Goal: Find specific page/section: Find specific page/section

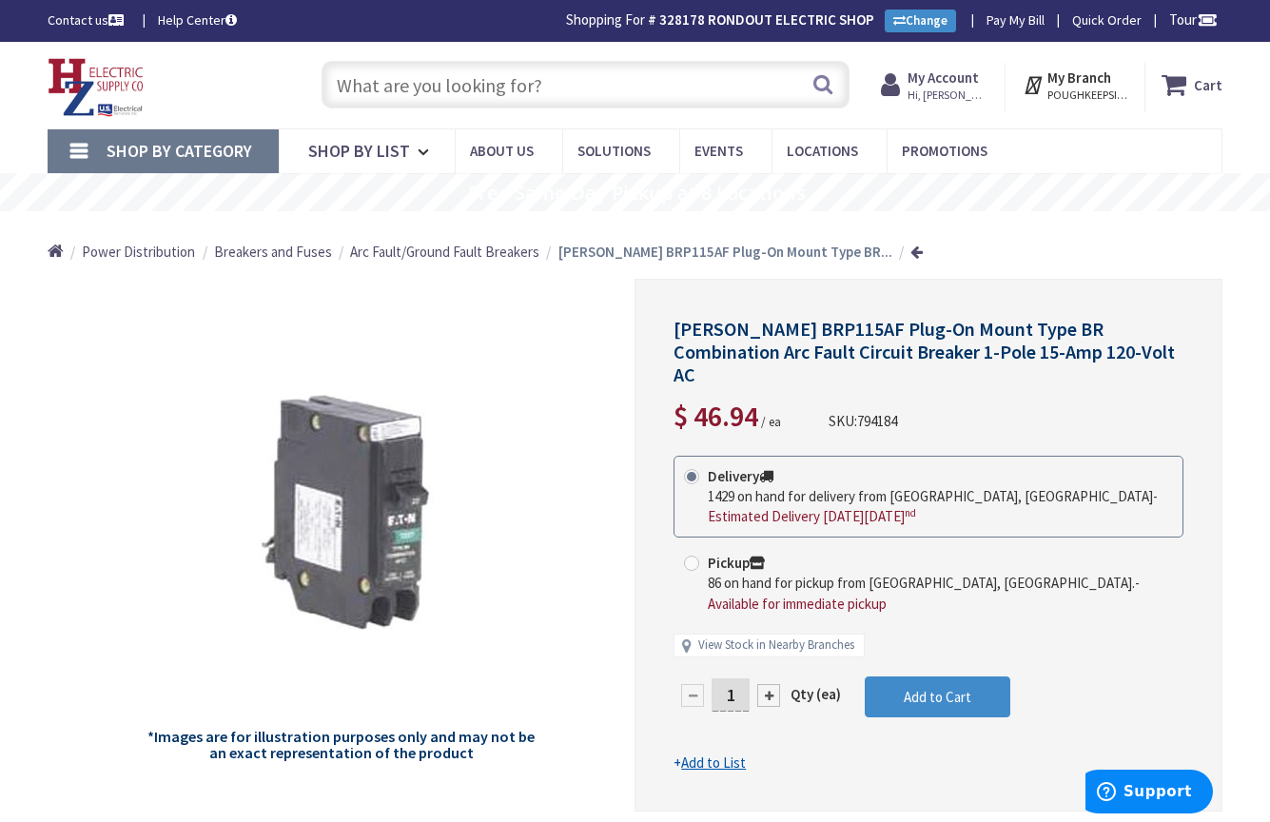
click at [558, 80] on input "text" at bounding box center [585, 85] width 528 height 48
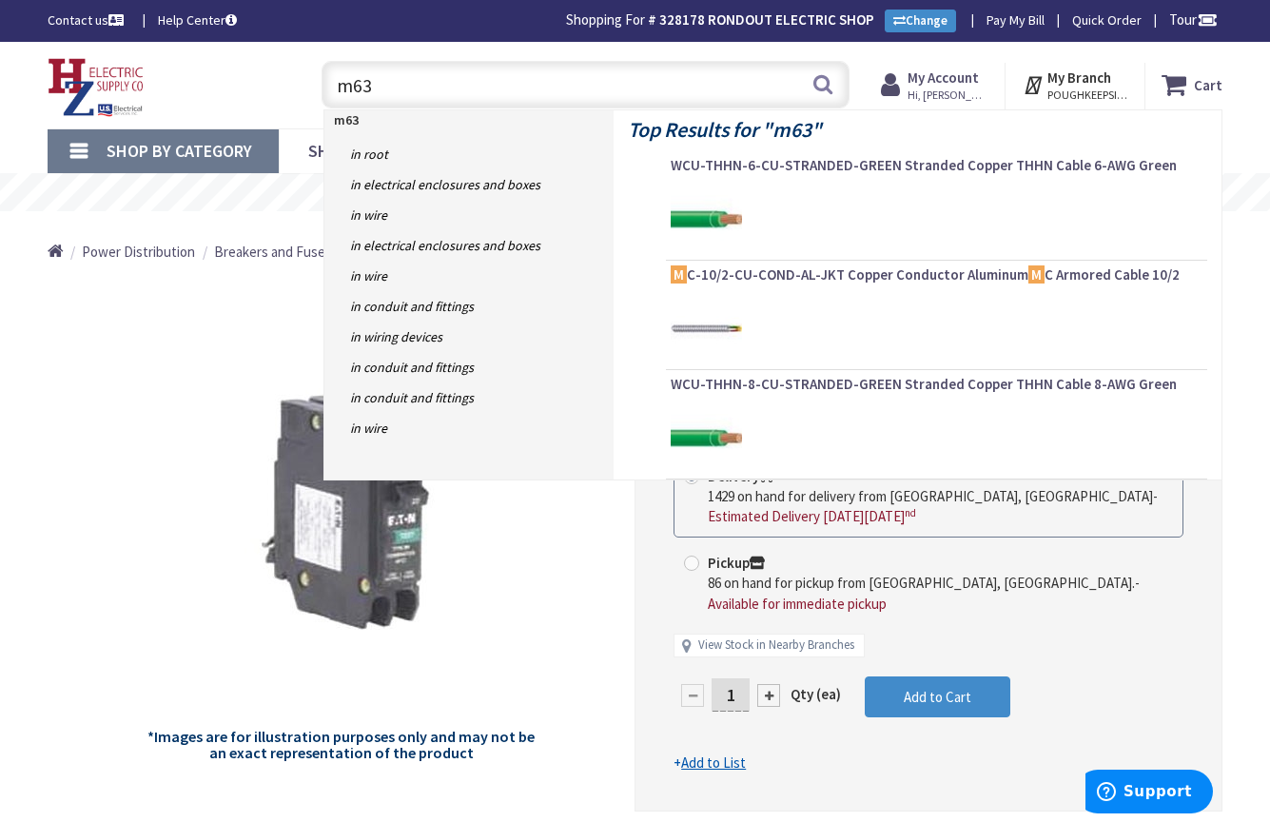
type input "m630"
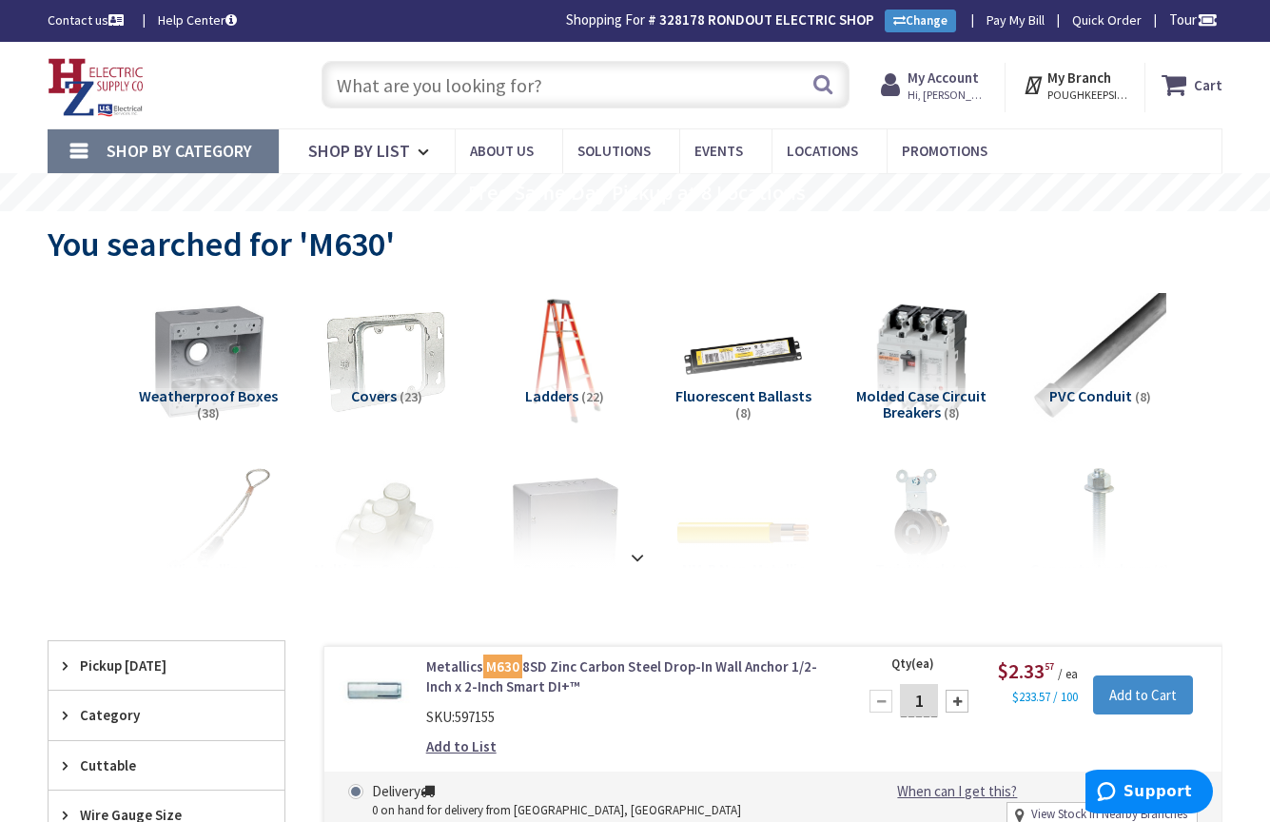
click at [544, 80] on input "text" at bounding box center [585, 85] width 528 height 48
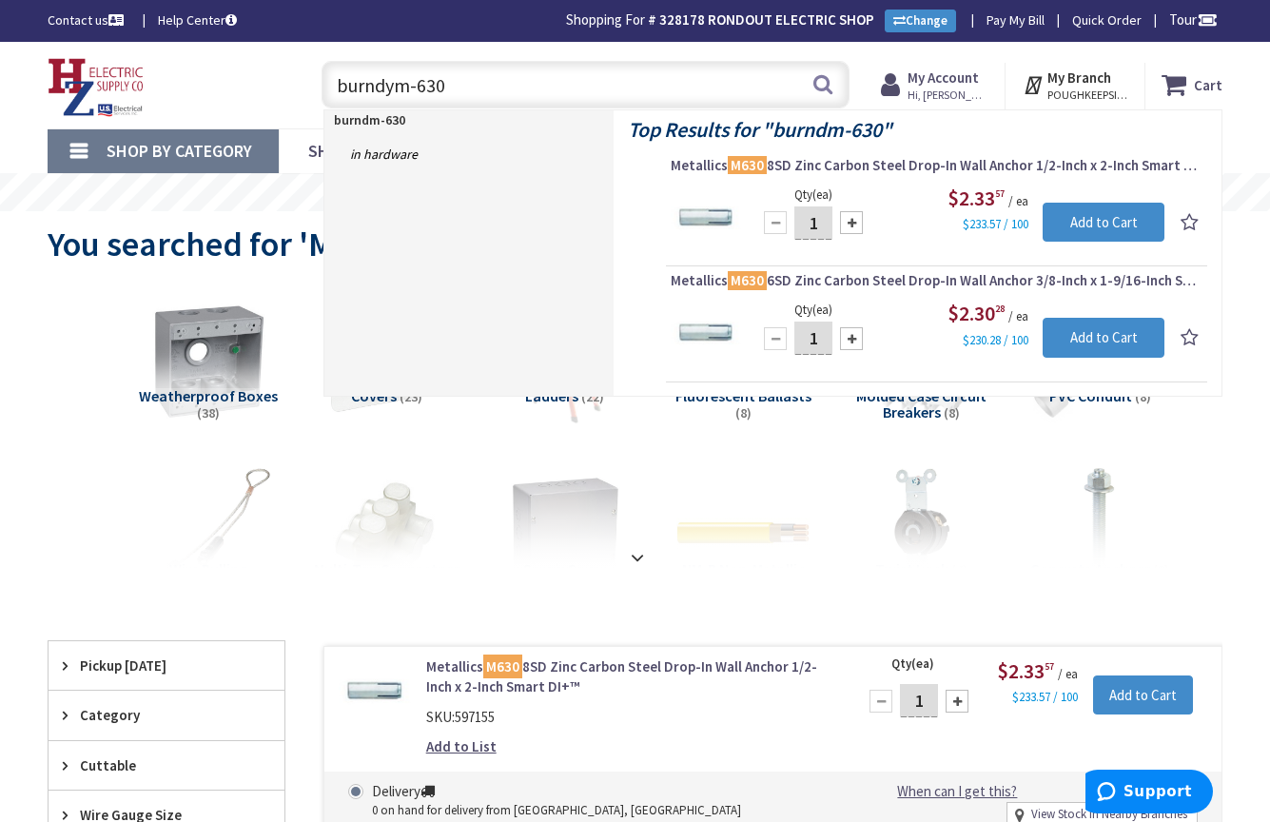
type input "burndy m-630"
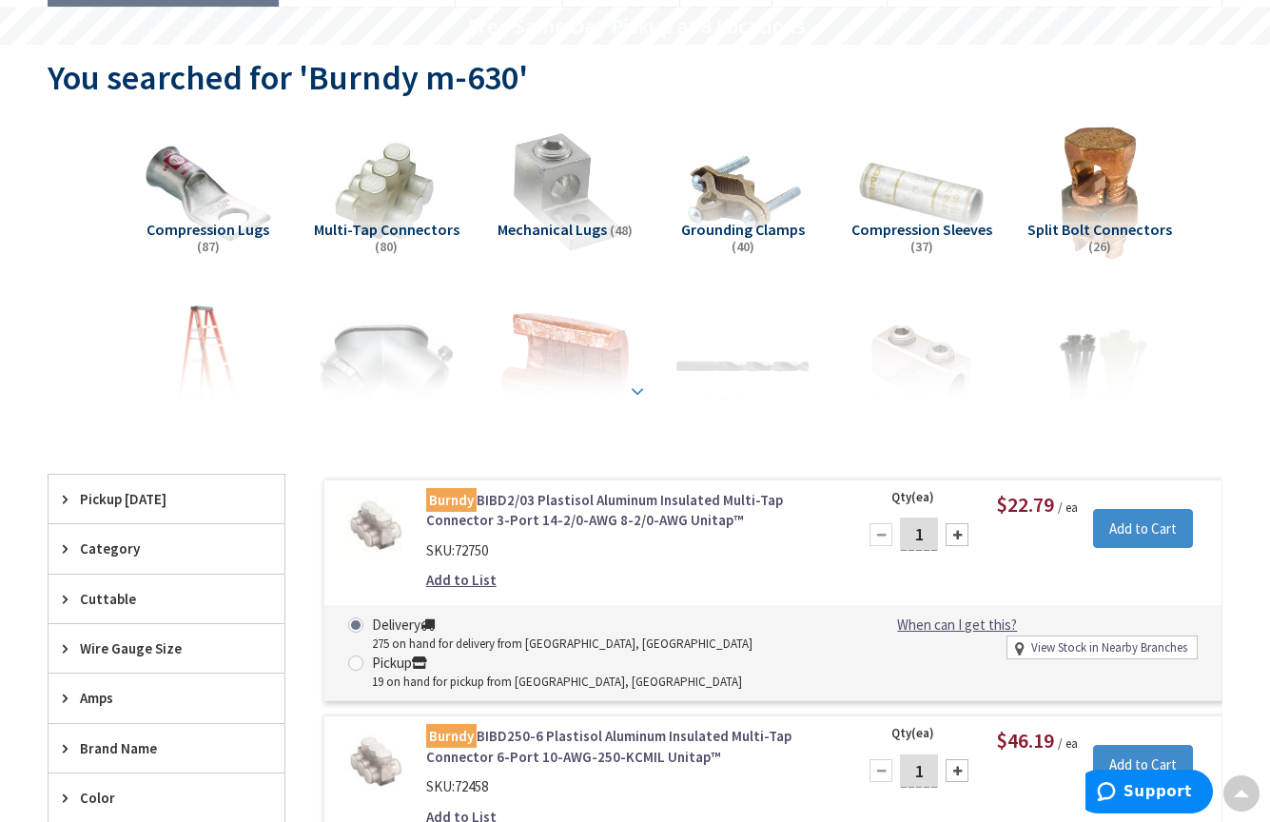
click at [645, 378] on div at bounding box center [634, 349] width 1079 height 105
click at [631, 385] on strong at bounding box center [637, 390] width 23 height 21
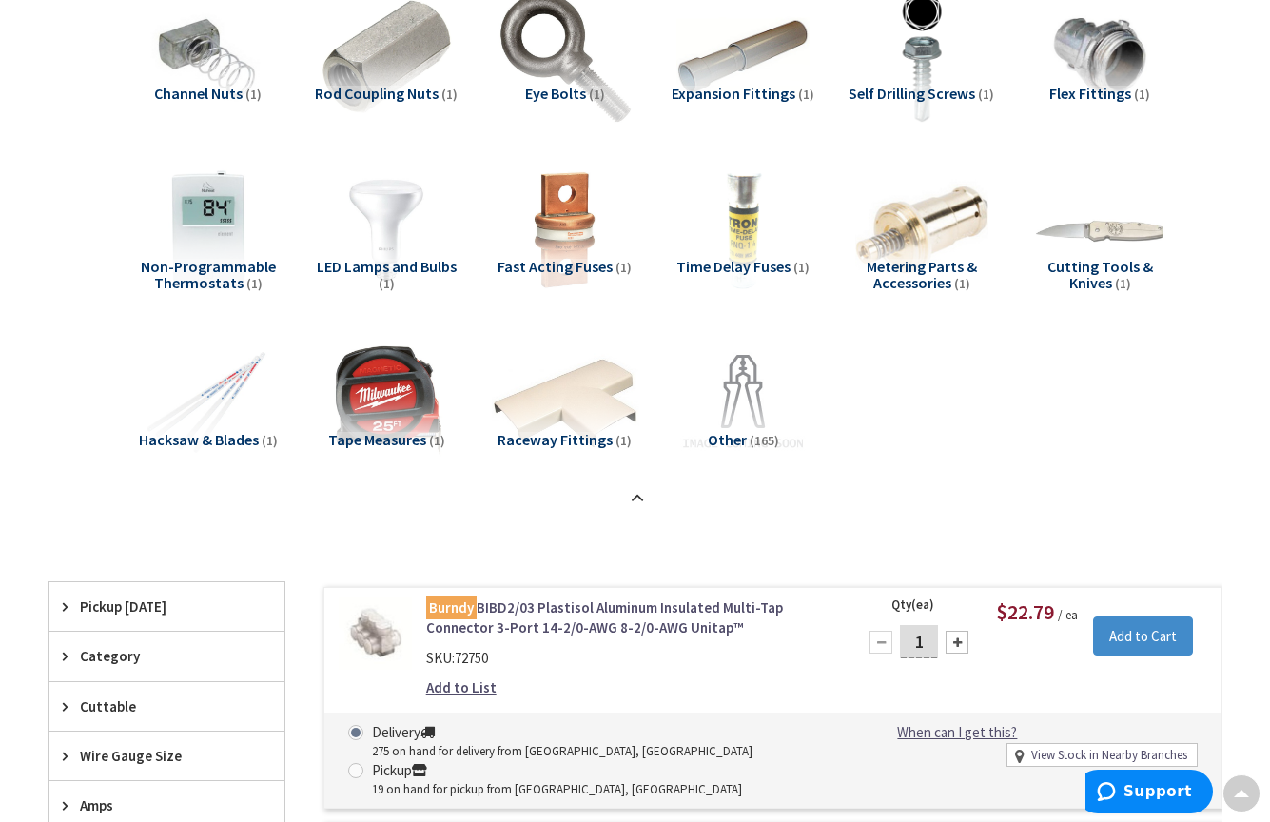
scroll to position [2734, 0]
